Goal: Navigation & Orientation: Find specific page/section

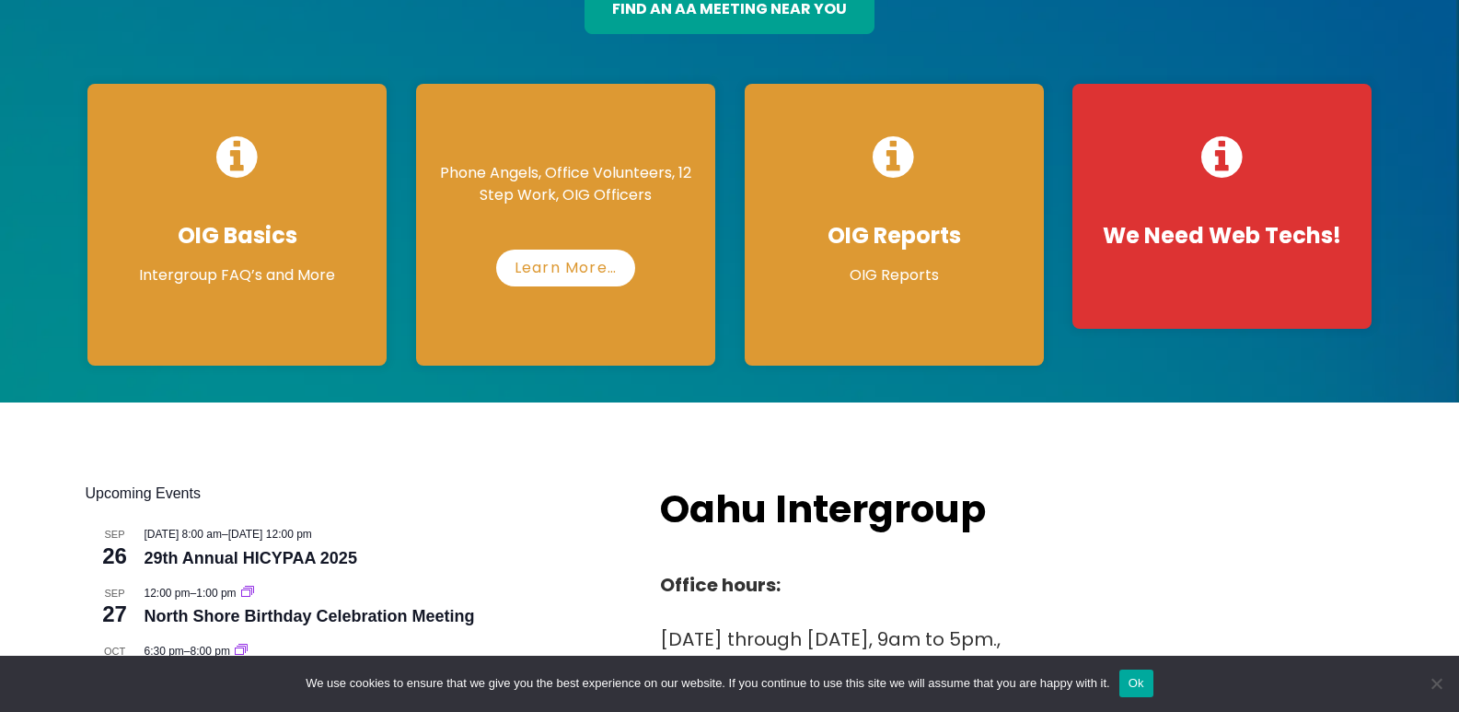
scroll to position [276, 0]
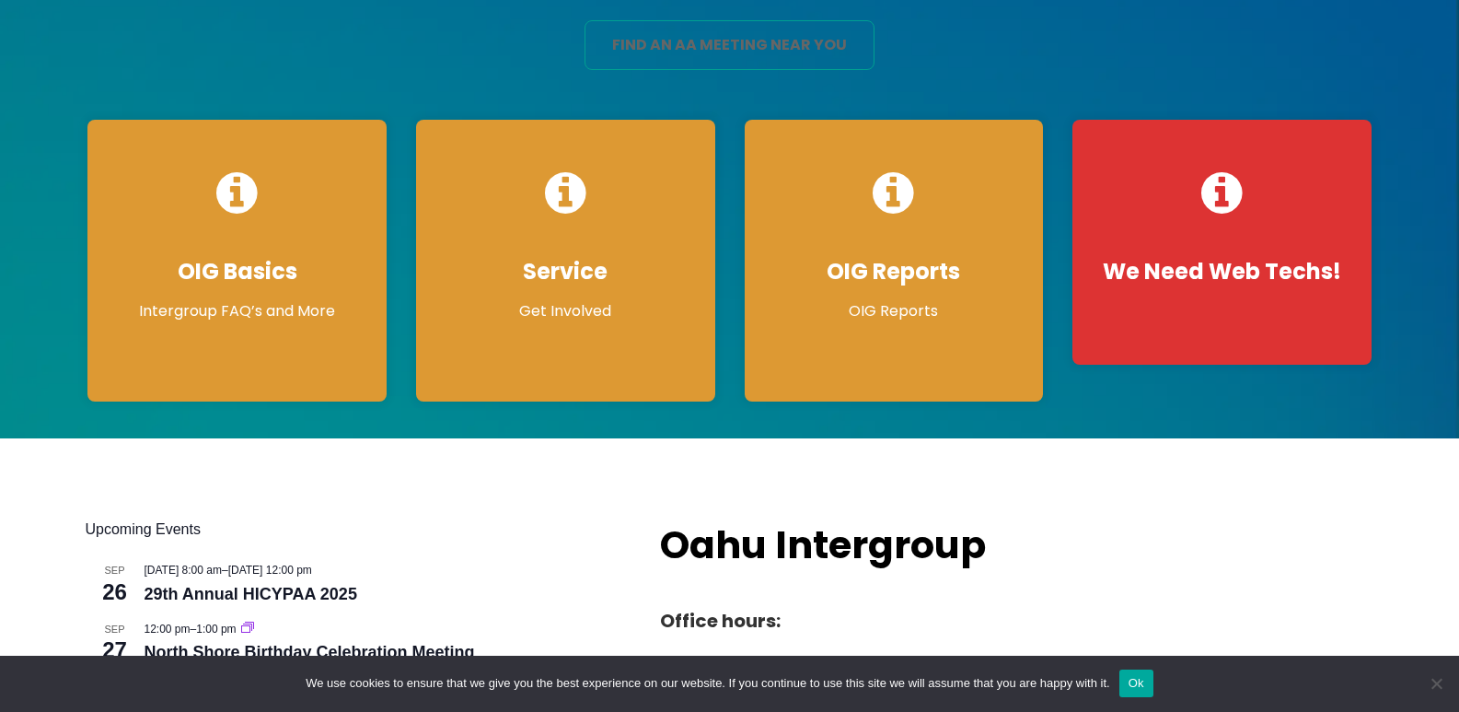
click at [720, 44] on link "find an aa meeting near you" at bounding box center [730, 45] width 291 height 50
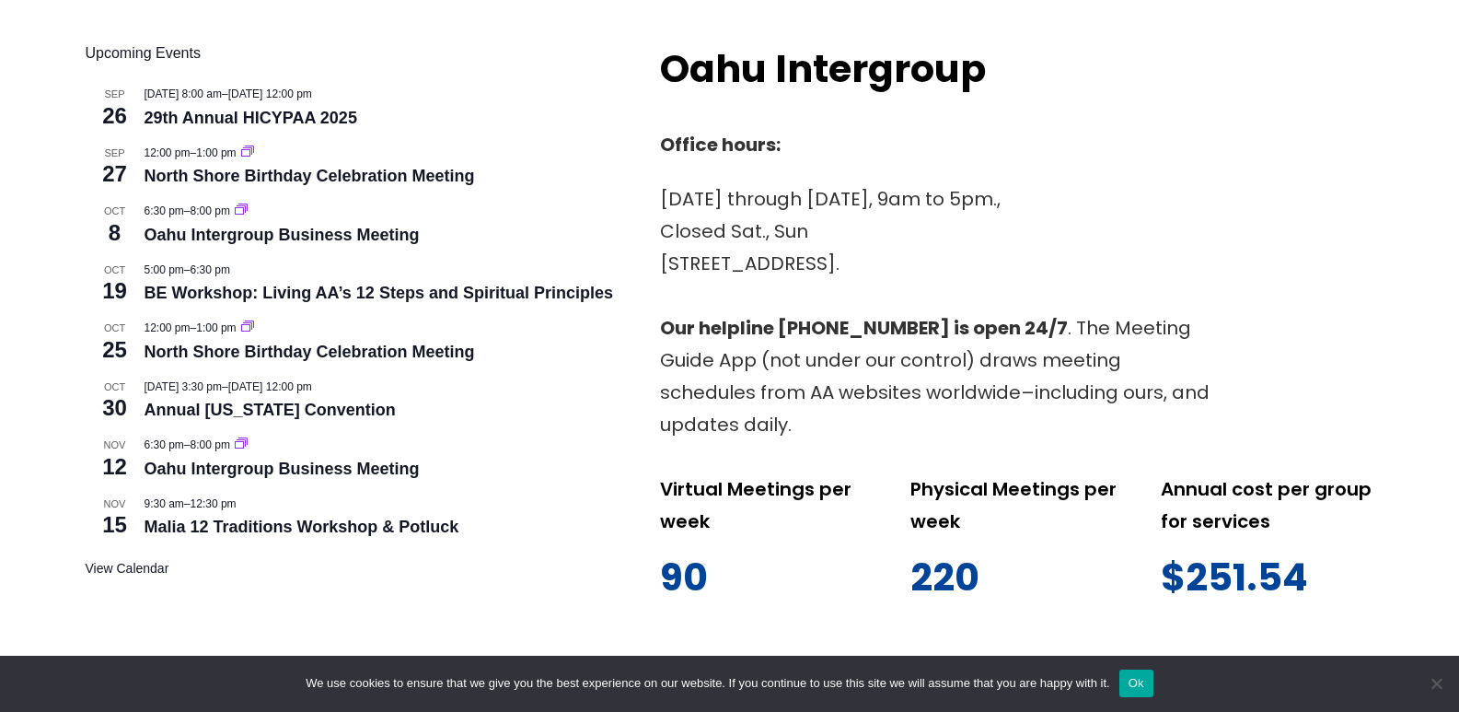
scroll to position [1013, 0]
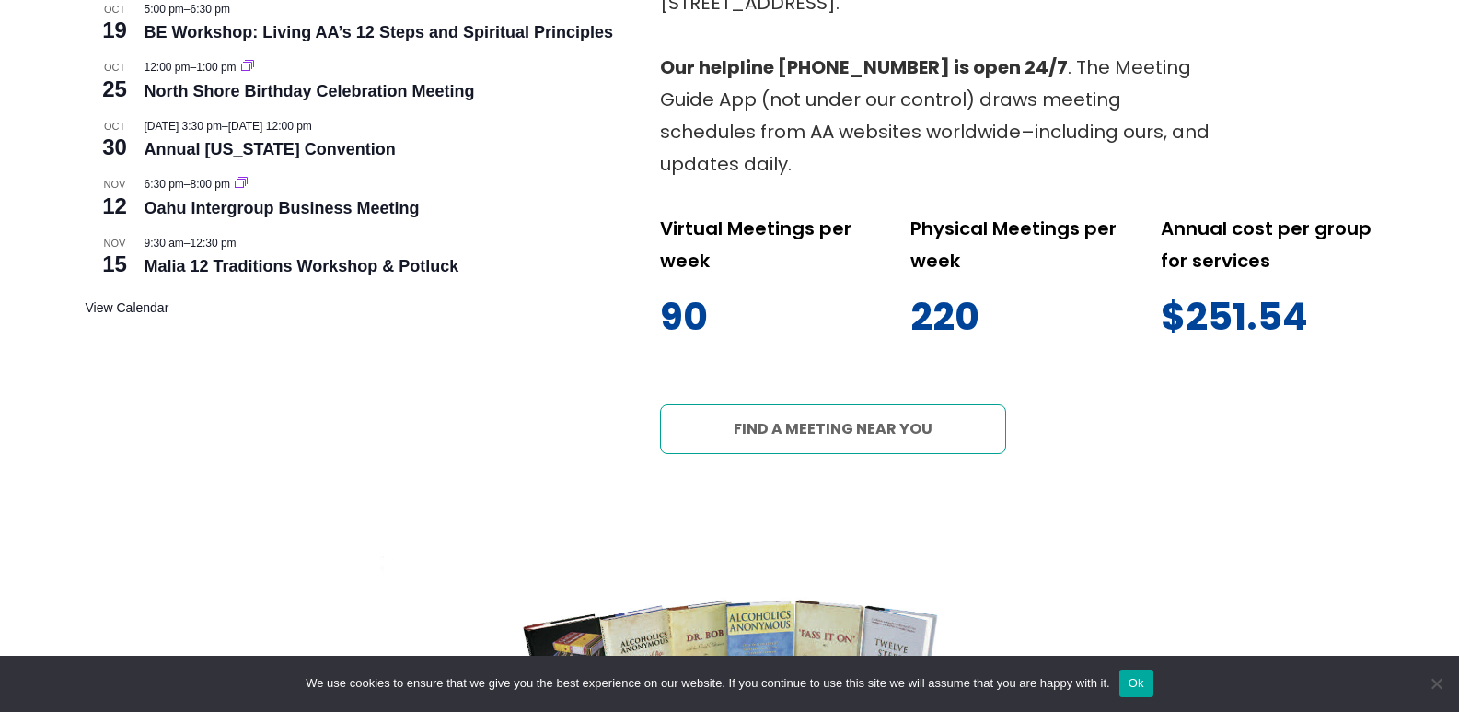
click at [852, 431] on link "Find a meeting near you" at bounding box center [833, 429] width 346 height 50
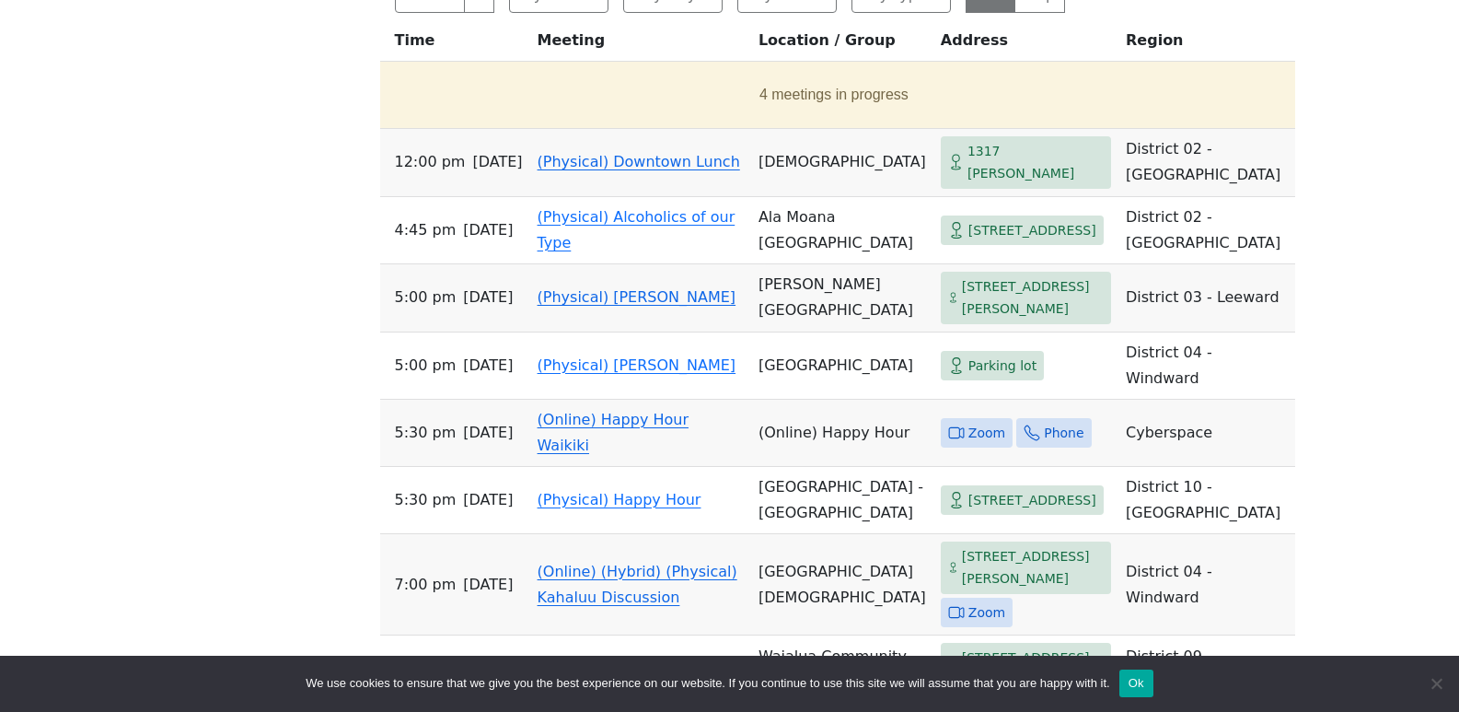
scroll to position [828, 0]
click at [571, 169] on link "(Physical) Downtown Lunch" at bounding box center [639, 160] width 203 height 17
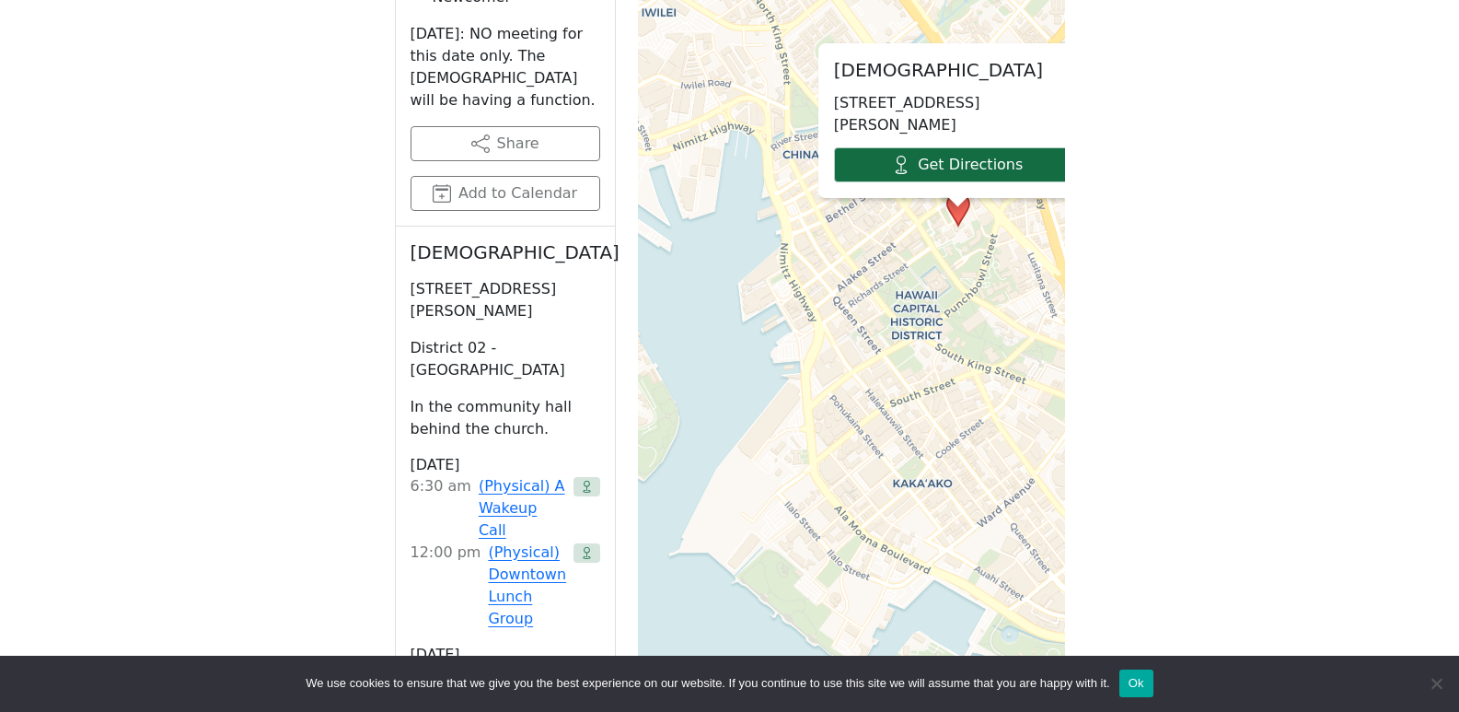
scroll to position [1092, 0]
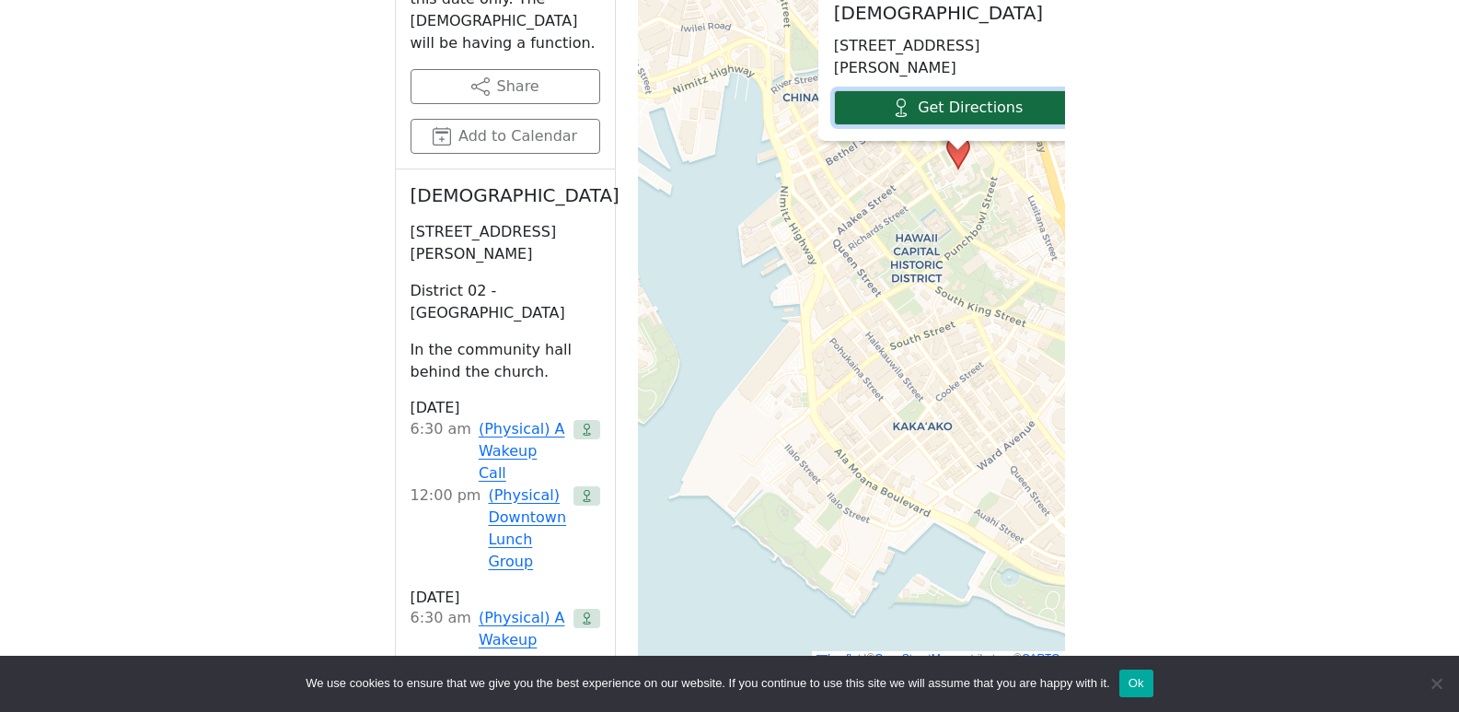
click at [952, 125] on link "Get Directions" at bounding box center [958, 107] width 248 height 35
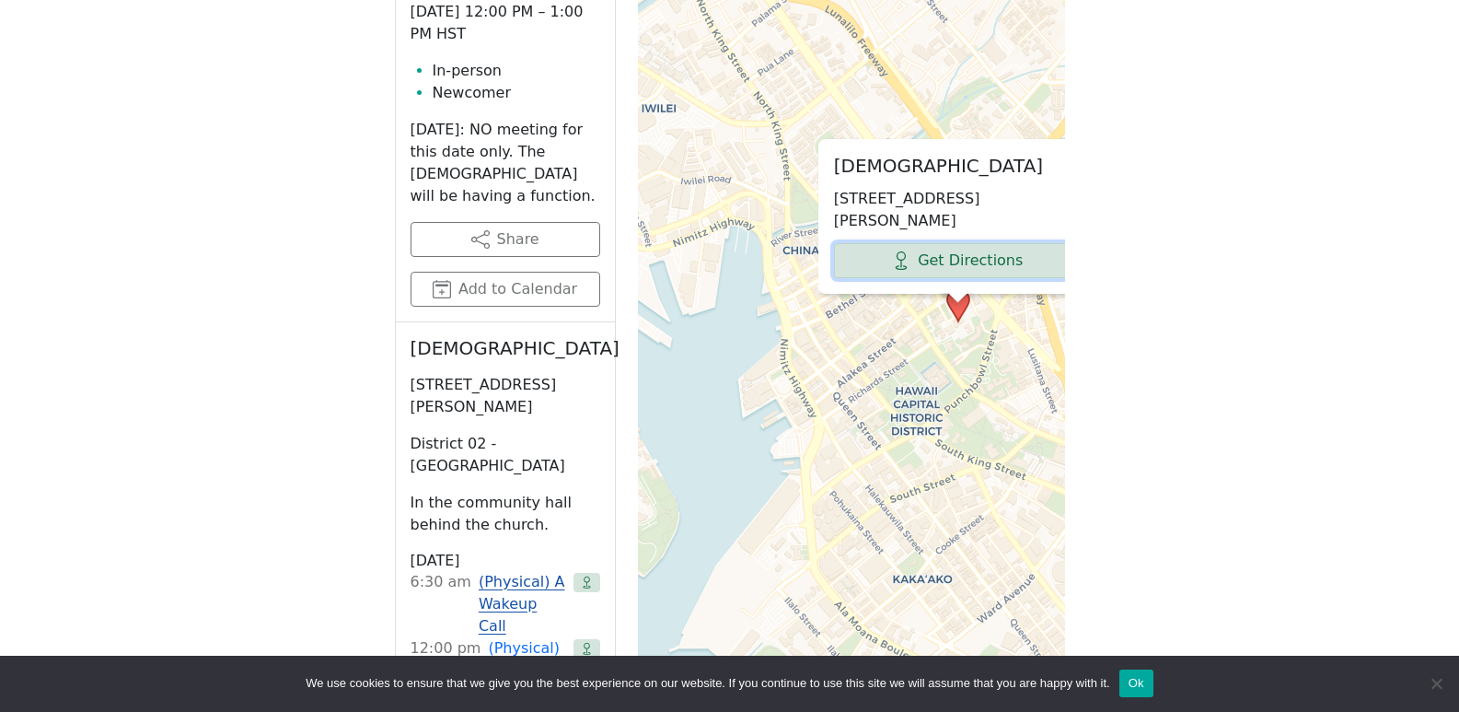
scroll to position [816, 0]
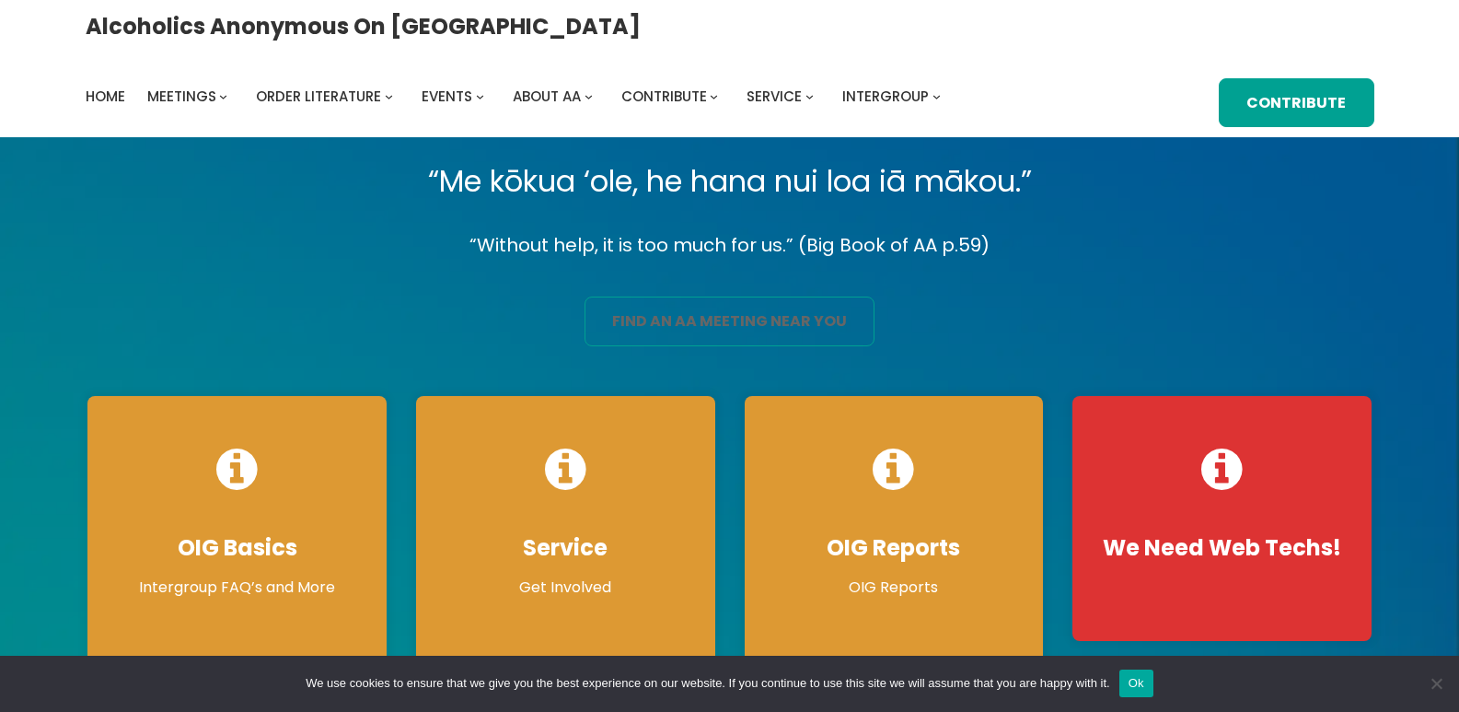
click at [787, 316] on link "find an aa meeting near you" at bounding box center [730, 321] width 291 height 50
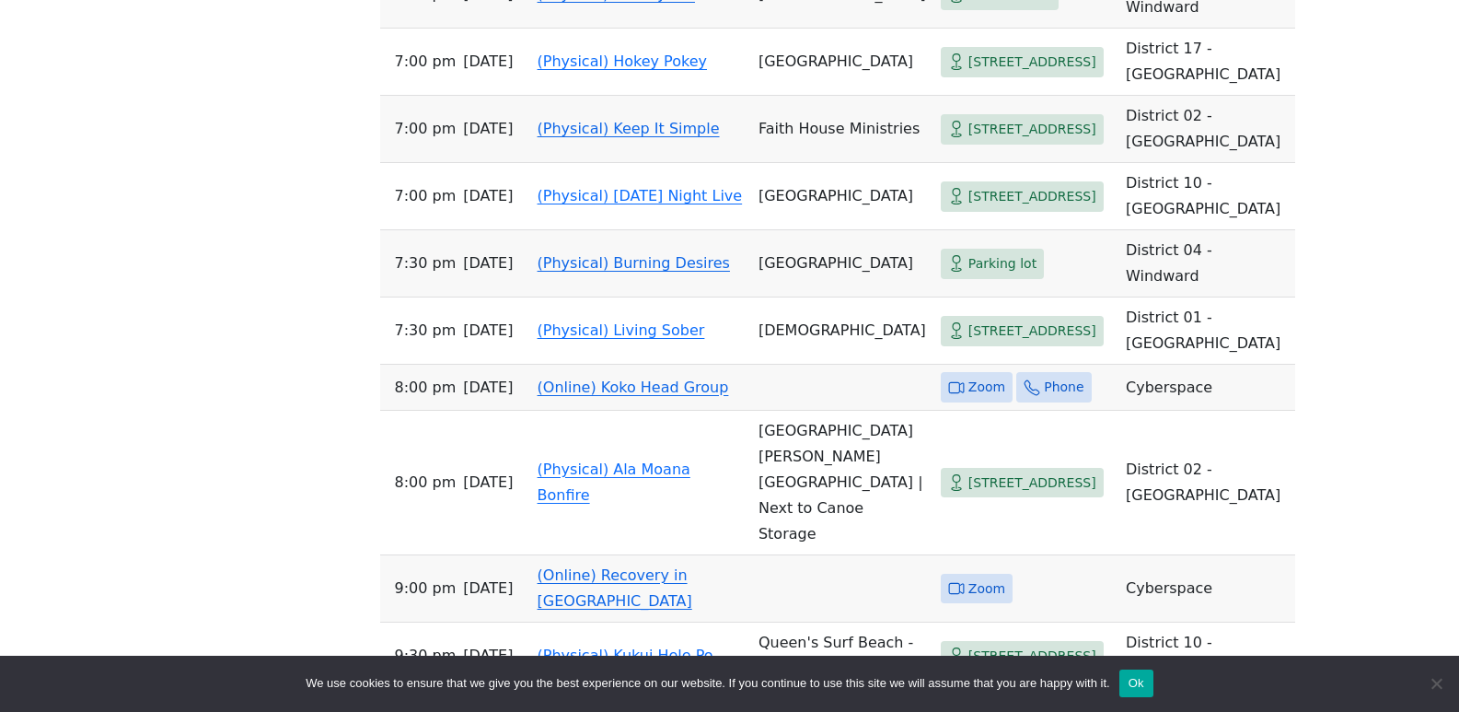
scroll to position [1565, 0]
